Goal: Navigation & Orientation: Find specific page/section

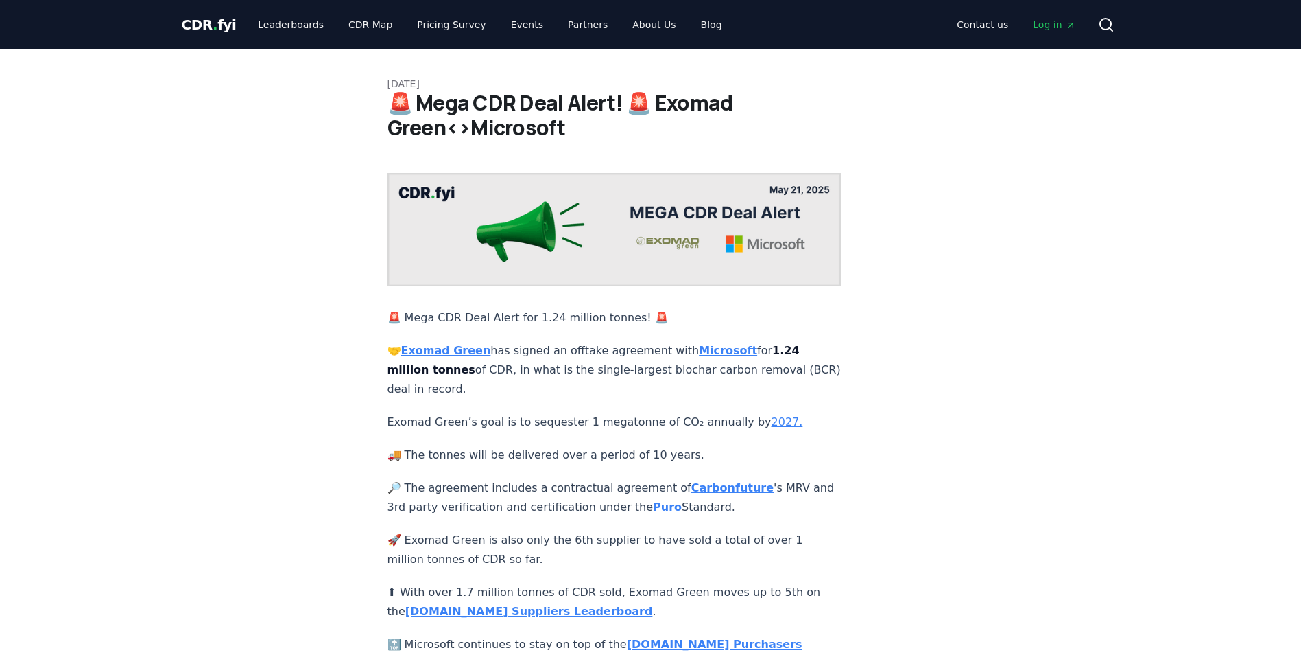
scroll to position [471, 0]
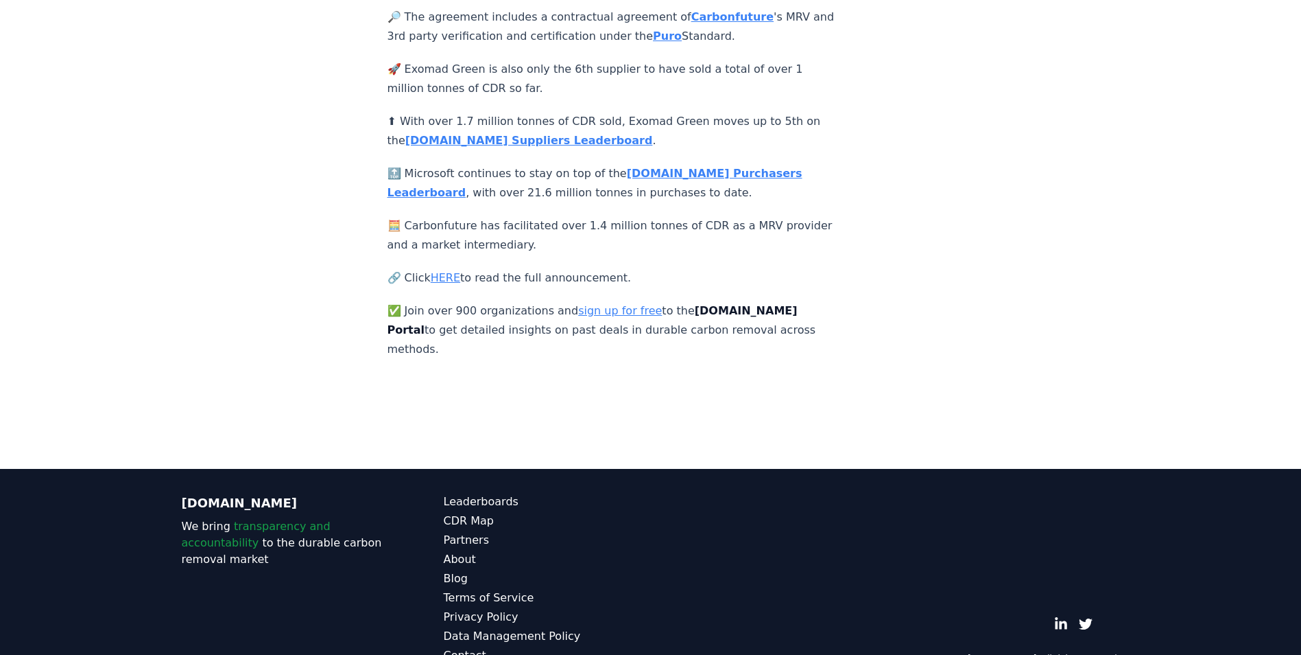
click at [660, 167] on strong "[DOMAIN_NAME] Purchasers Leaderboard" at bounding box center [595, 183] width 415 height 32
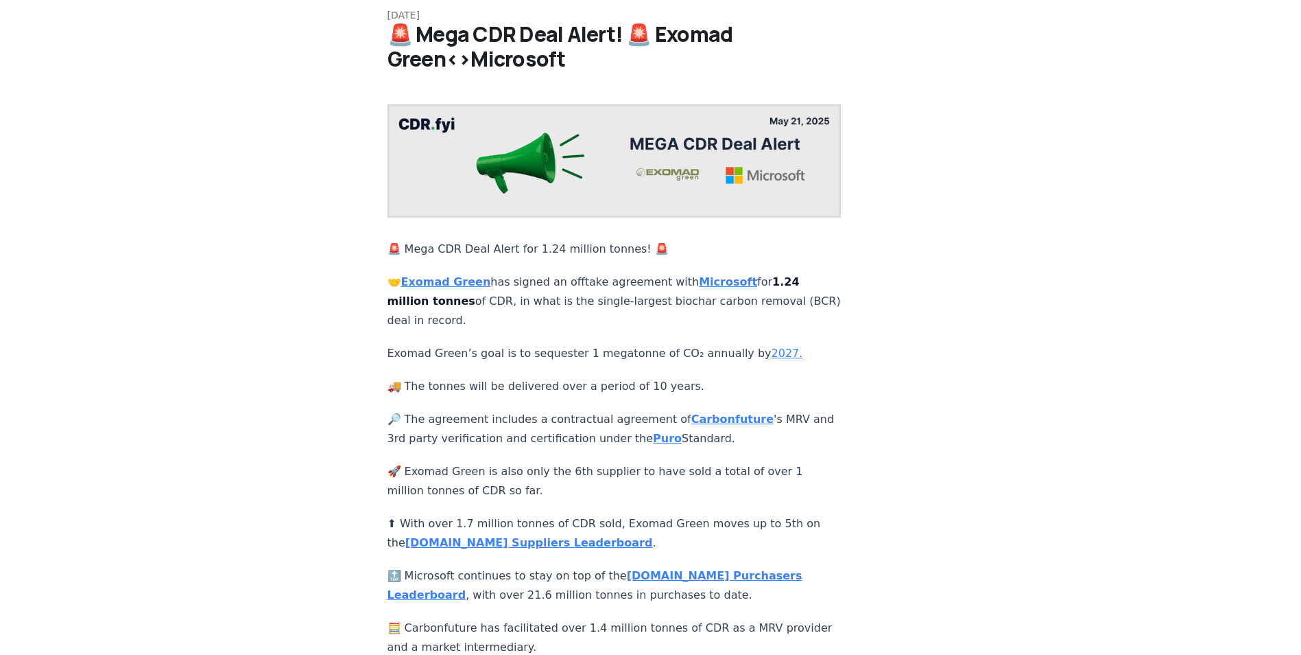
scroll to position [0, 0]
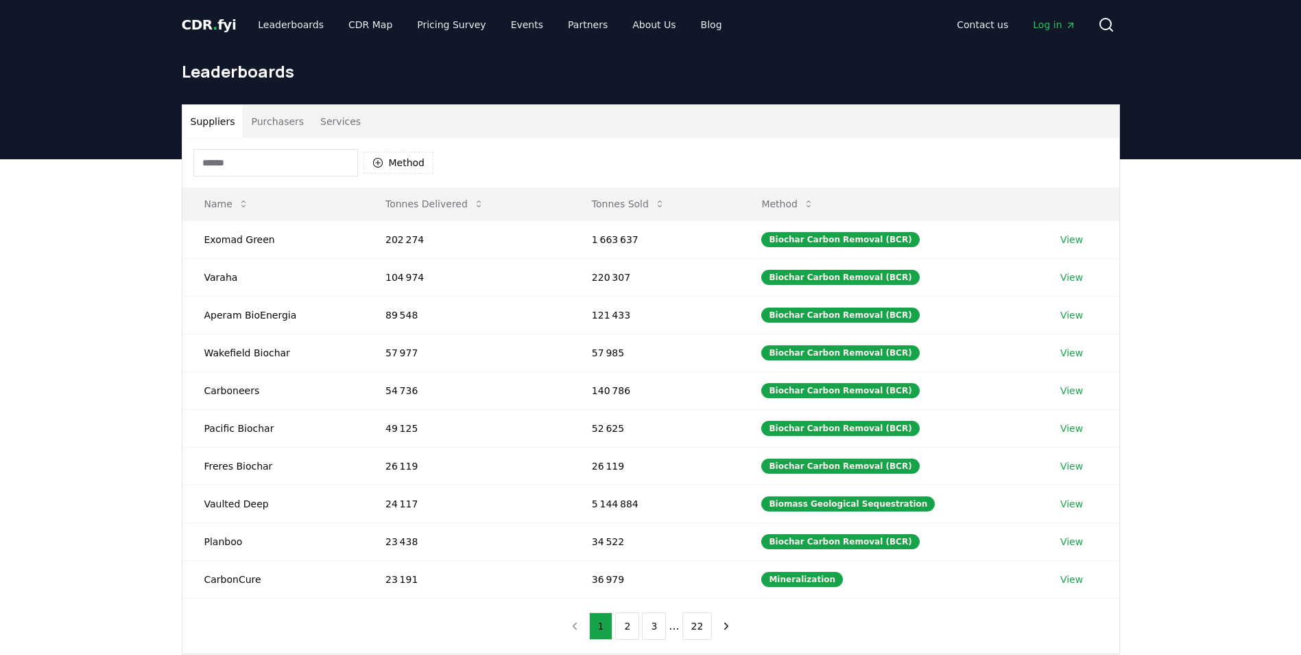
click at [287, 121] on button "Purchasers" at bounding box center [277, 121] width 69 height 33
